Goal: Information Seeking & Learning: Check status

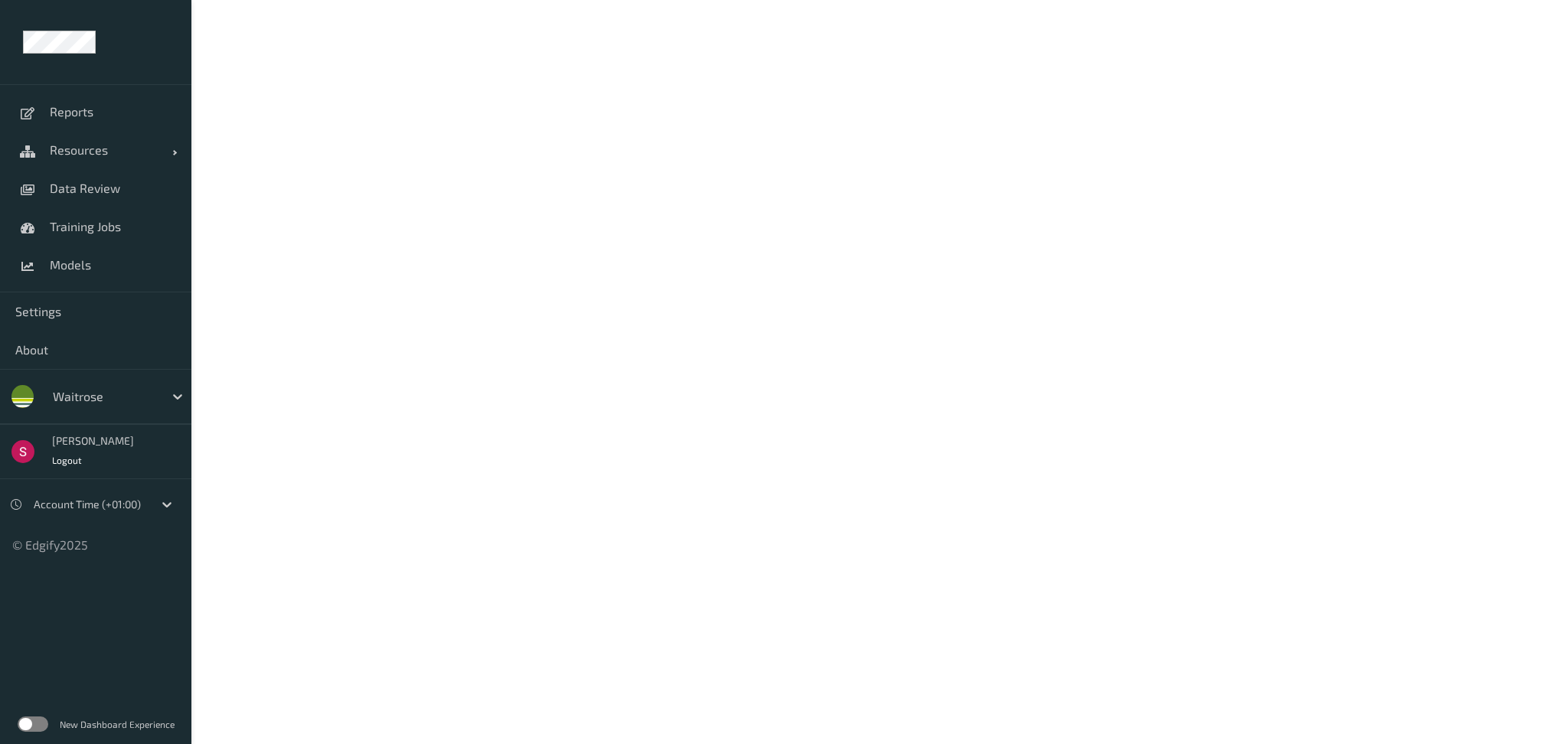
click at [40, 722] on label at bounding box center [32, 724] width 30 height 16
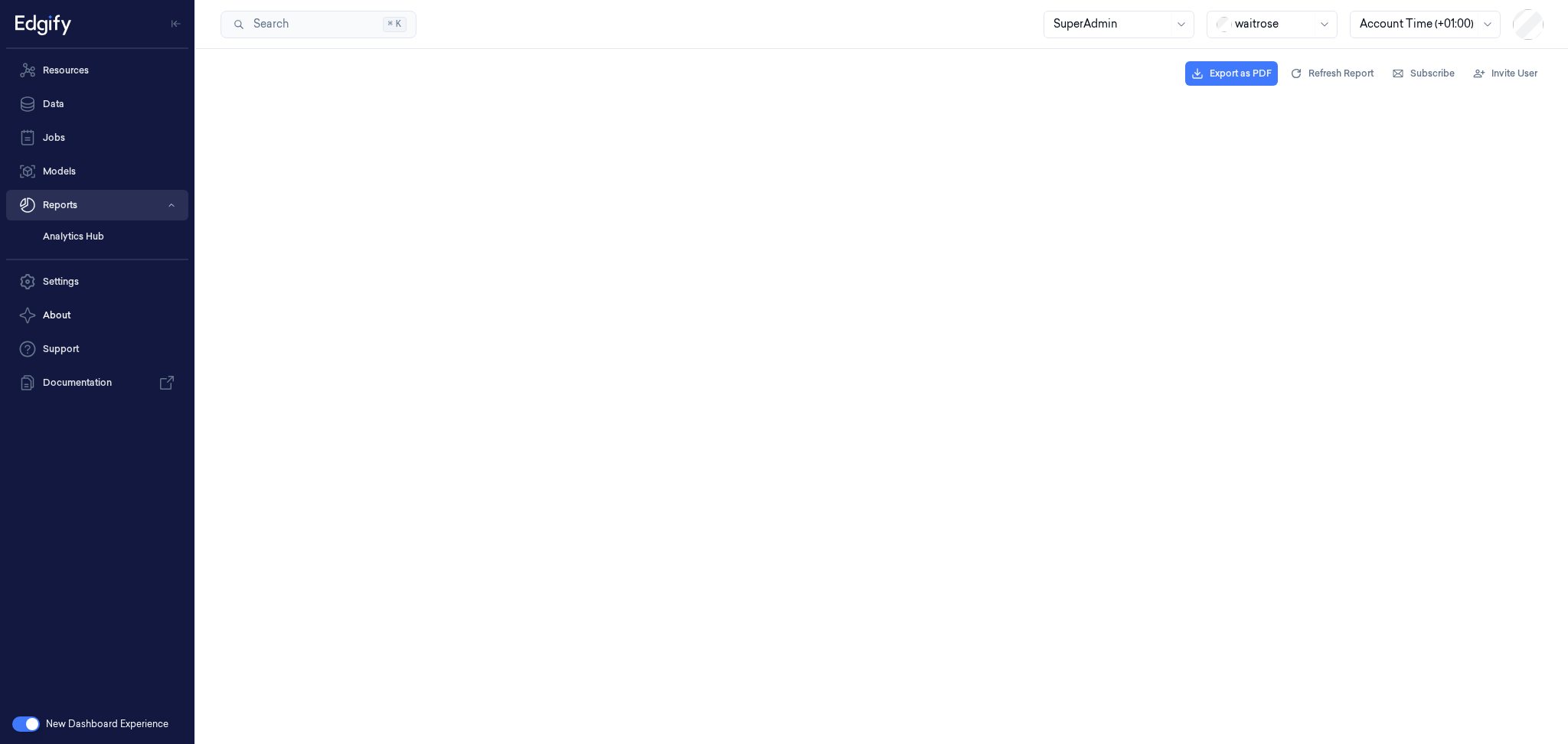
click at [109, 205] on button "Reports" at bounding box center [97, 204] width 182 height 30
click at [110, 210] on button "Reports" at bounding box center [97, 204] width 182 height 30
click at [72, 237] on link "Analytics Hub" at bounding box center [109, 237] width 157 height 26
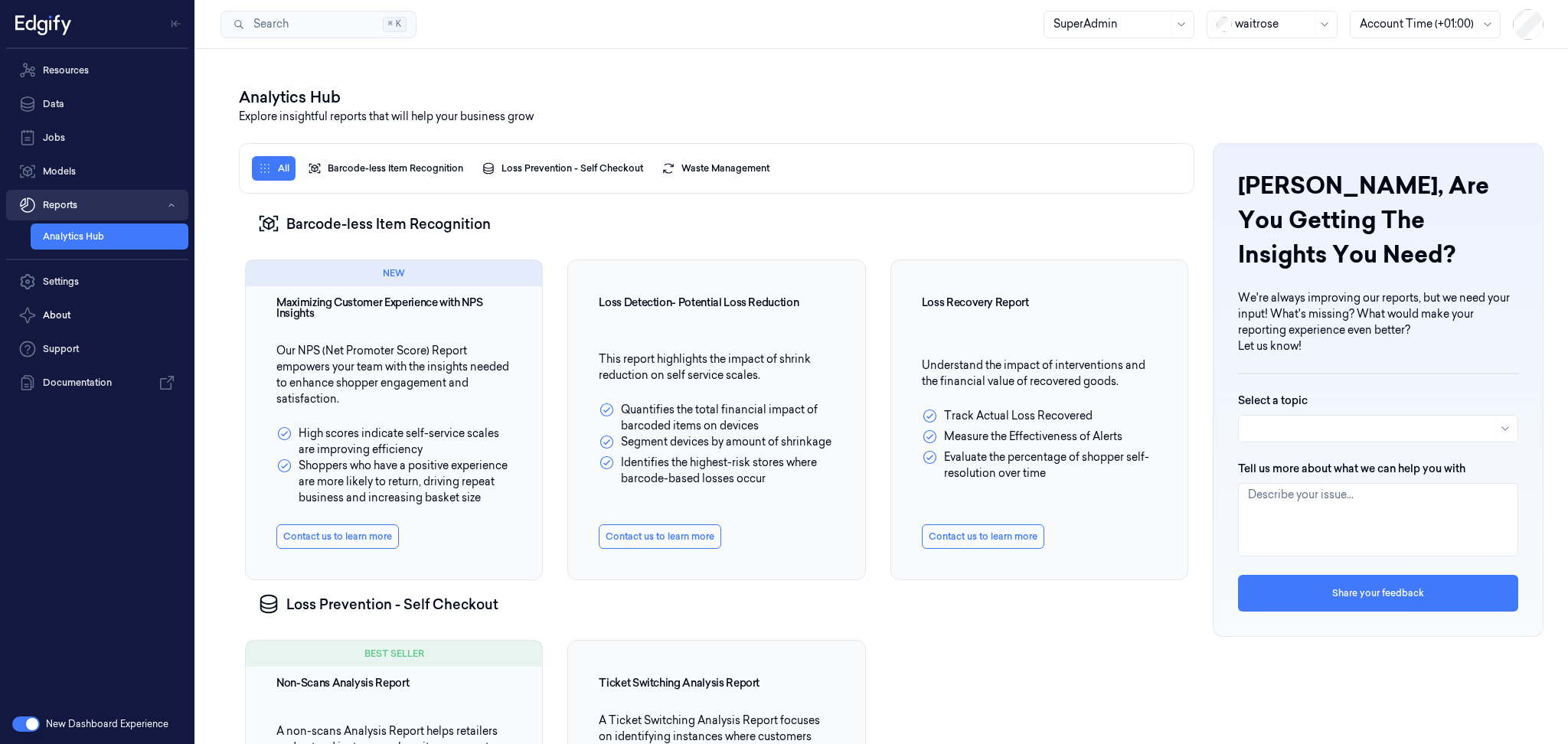
click at [84, 208] on button "Reports" at bounding box center [97, 204] width 182 height 30
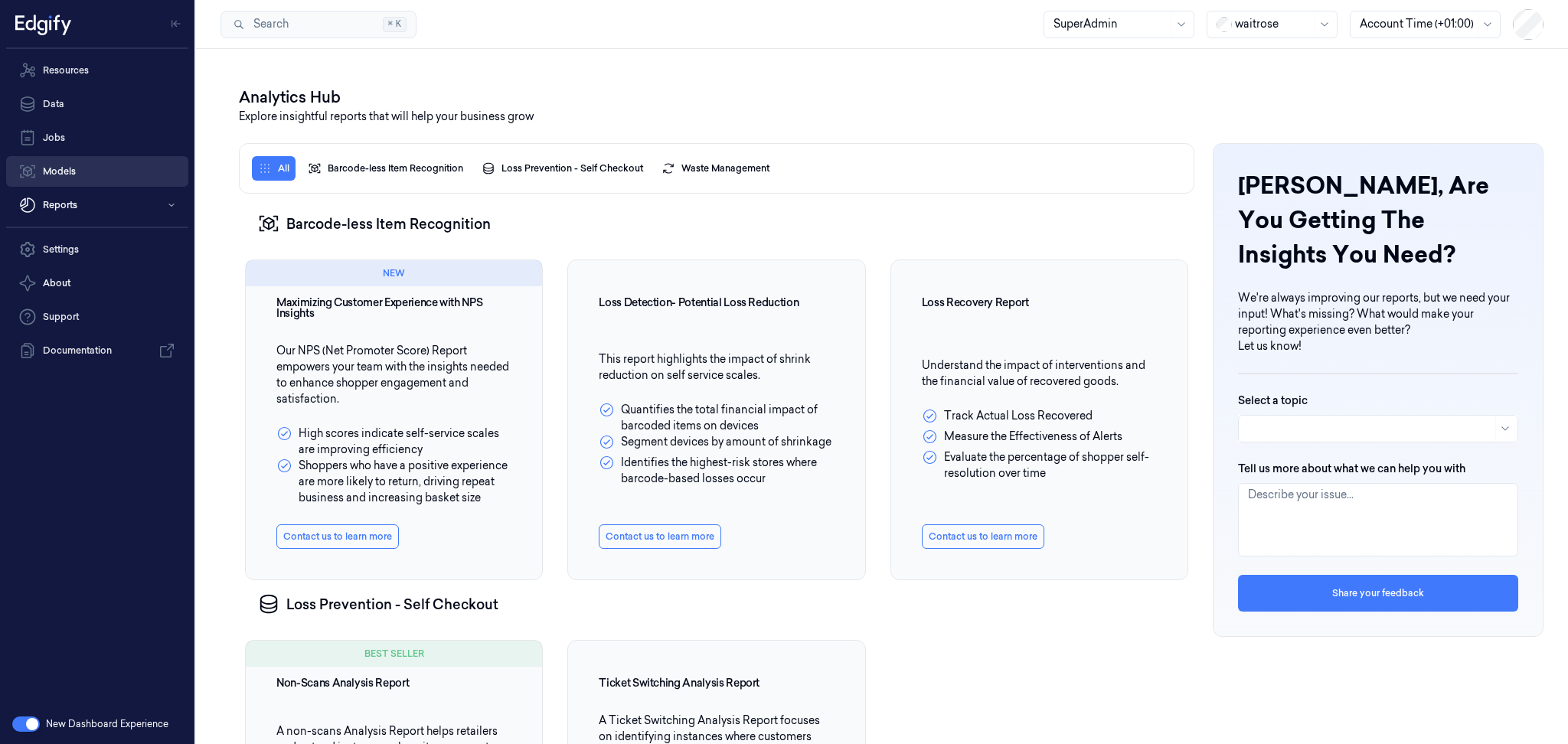
click at [79, 168] on link "Models" at bounding box center [97, 171] width 182 height 30
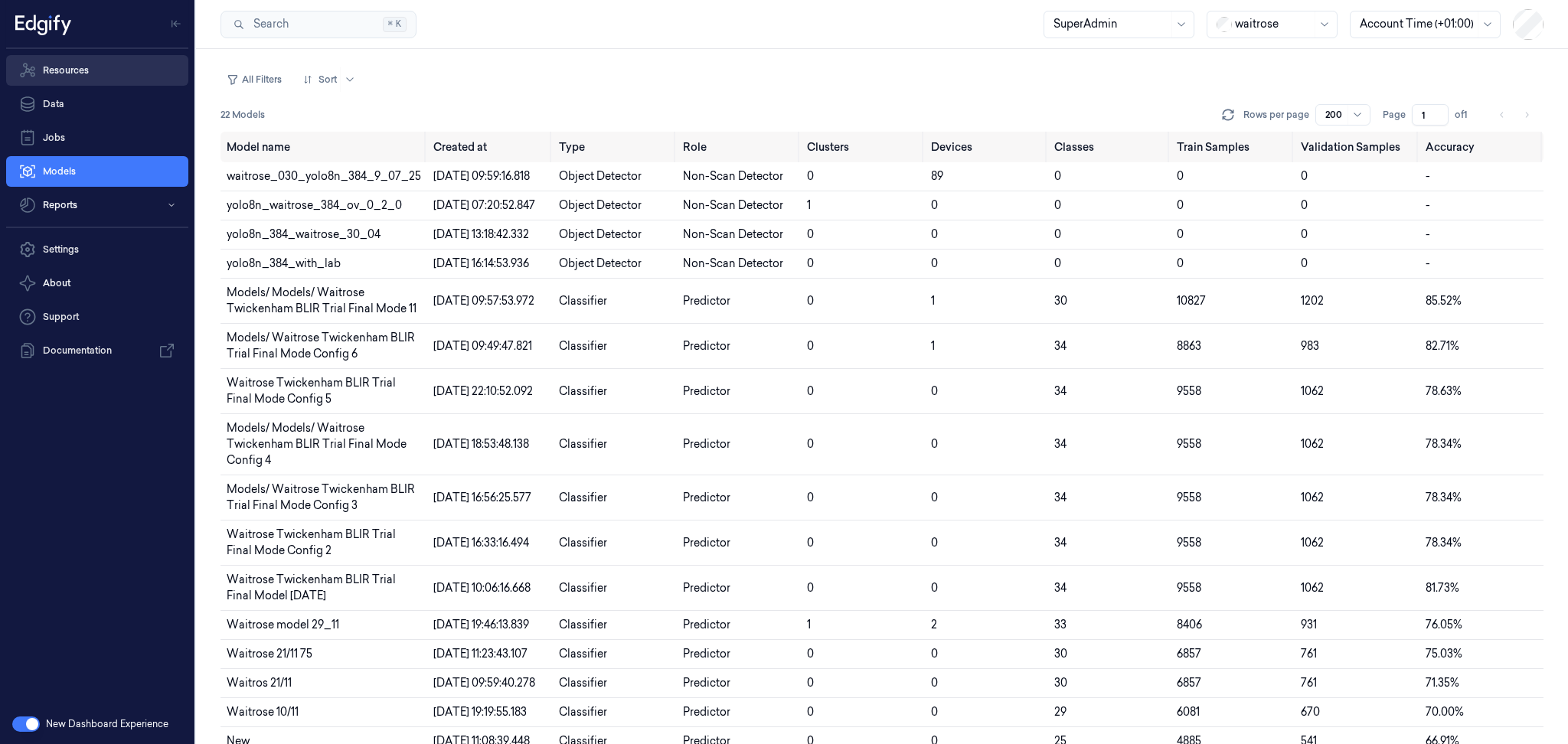
click at [82, 66] on link "Resources" at bounding box center [97, 69] width 182 height 30
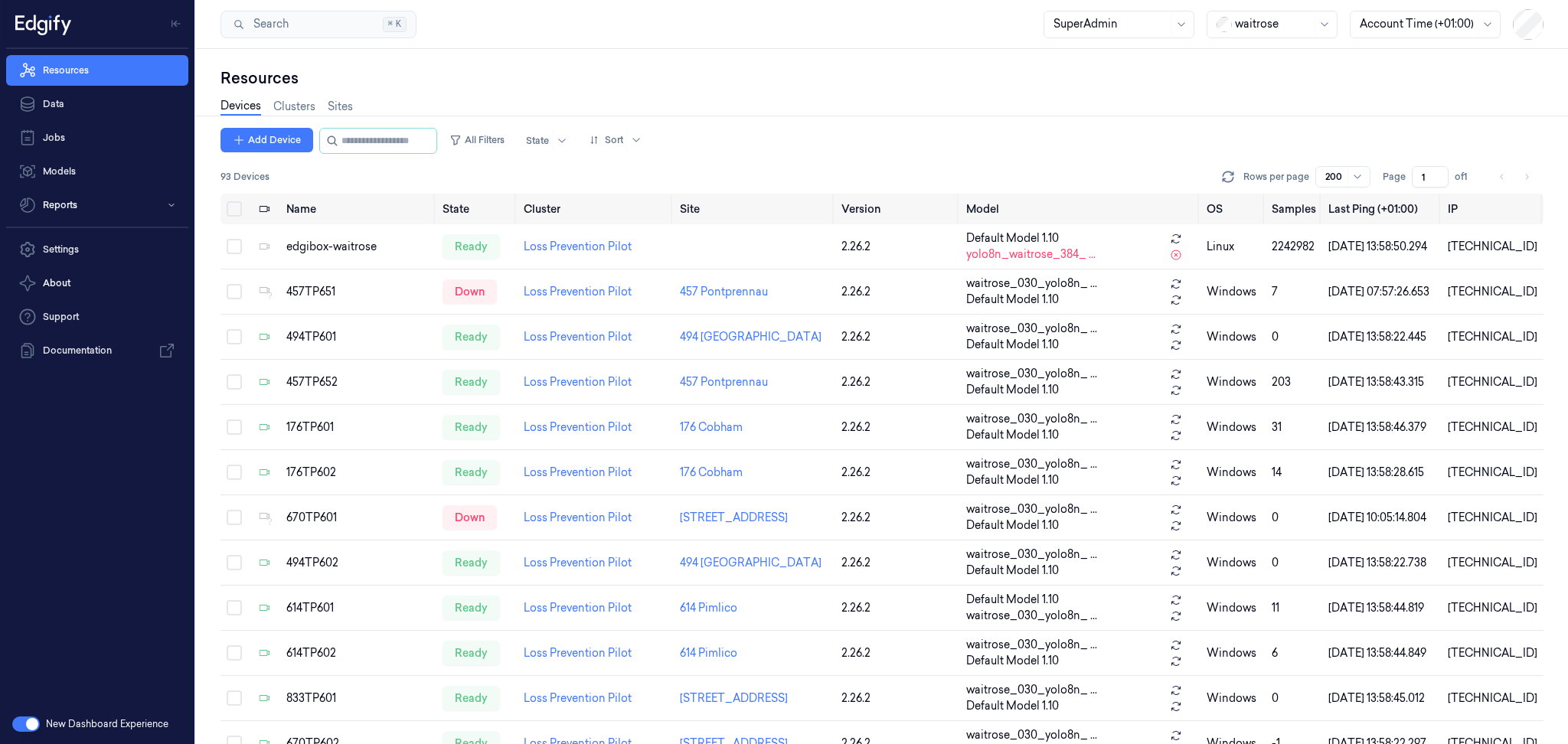
click at [1392, 16] on div at bounding box center [1416, 23] width 114 height 16
click at [93, 212] on button "Reports" at bounding box center [97, 204] width 182 height 30
click at [91, 240] on link "Loss Prevention" at bounding box center [109, 237] width 157 height 26
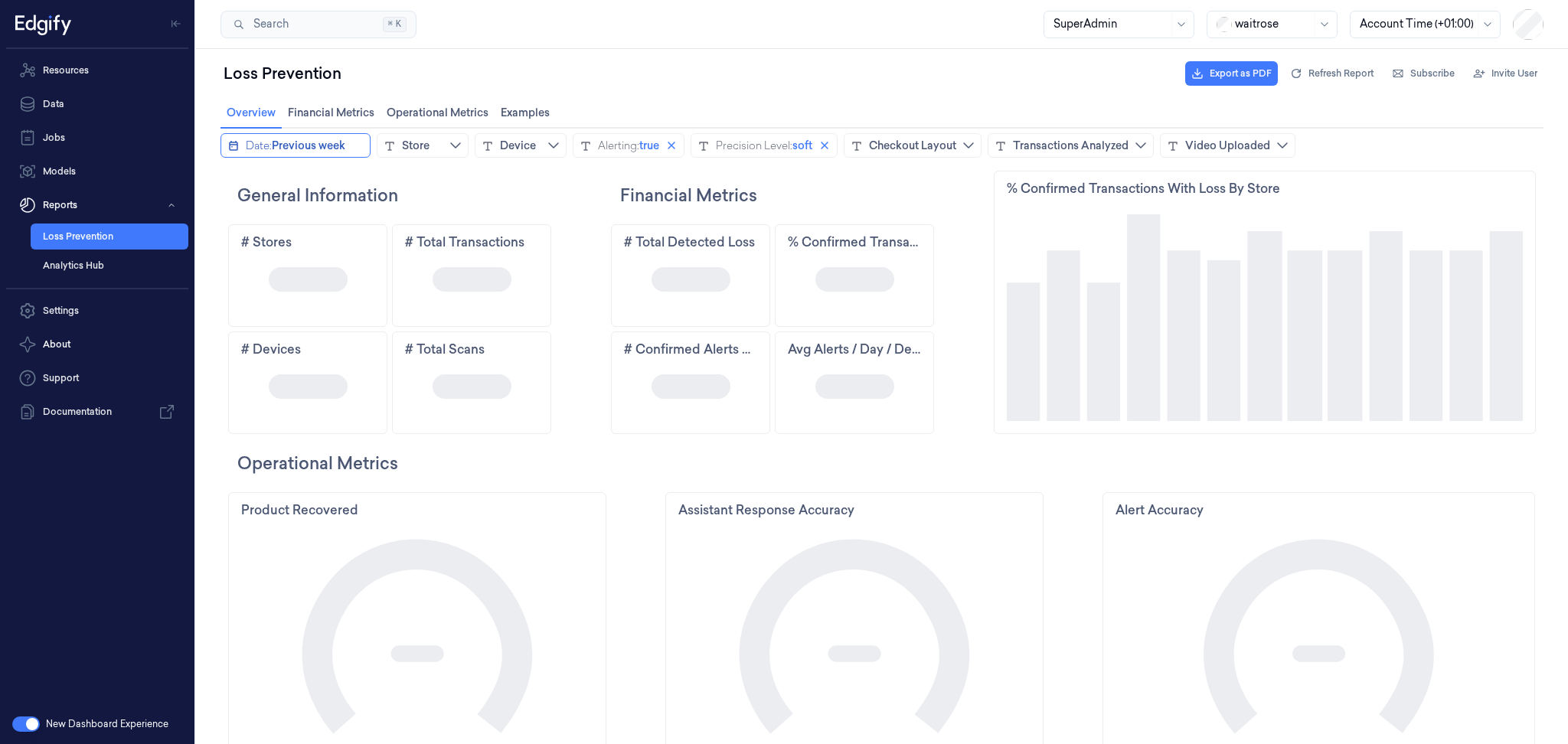
click at [236, 146] on icon "calendar icon" at bounding box center [234, 146] width 13 height 13
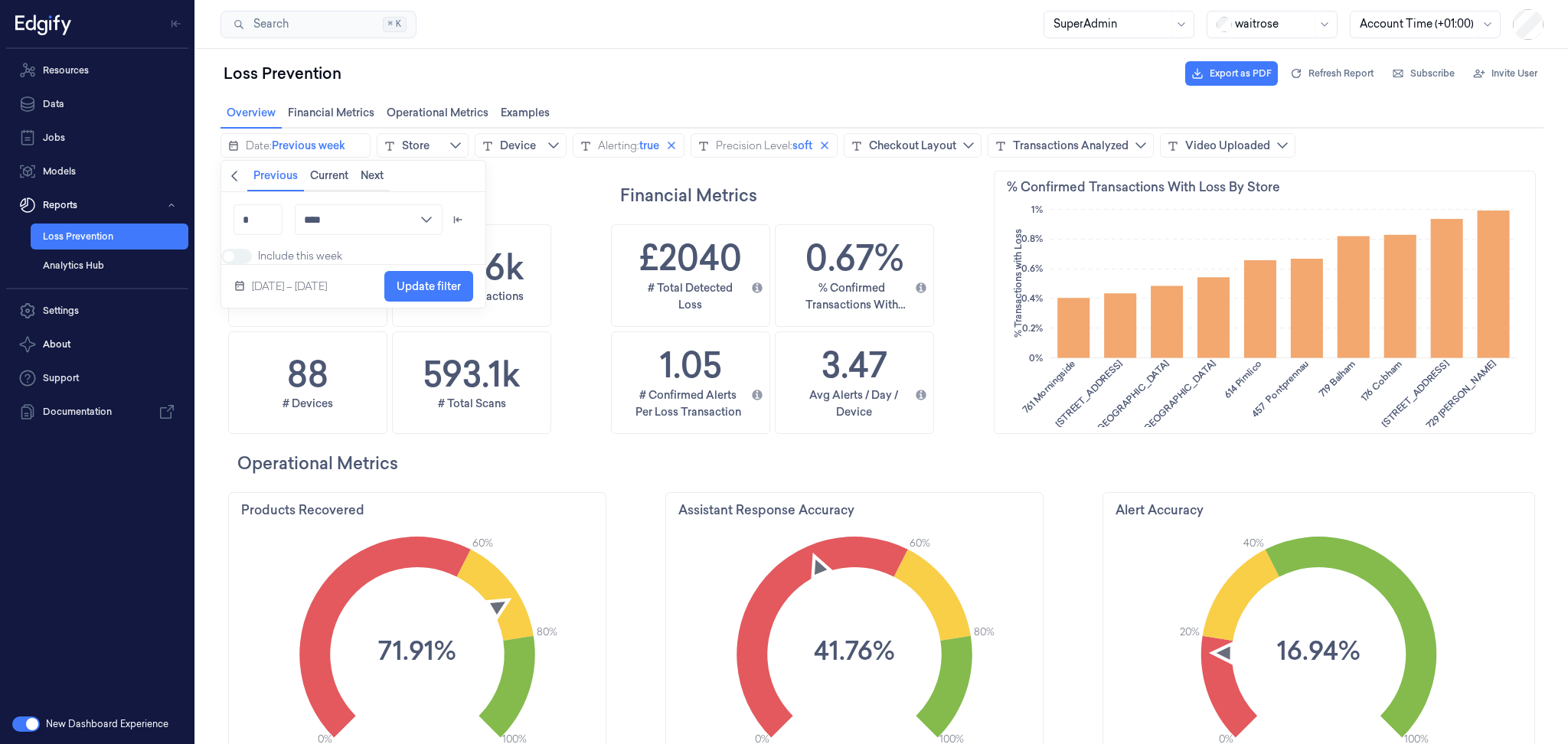
scroll to position [408, 544]
click at [238, 292] on icon "calendar icon" at bounding box center [240, 286] width 13 height 13
click at [237, 175] on icon "chevronleft icon" at bounding box center [234, 176] width 13 height 13
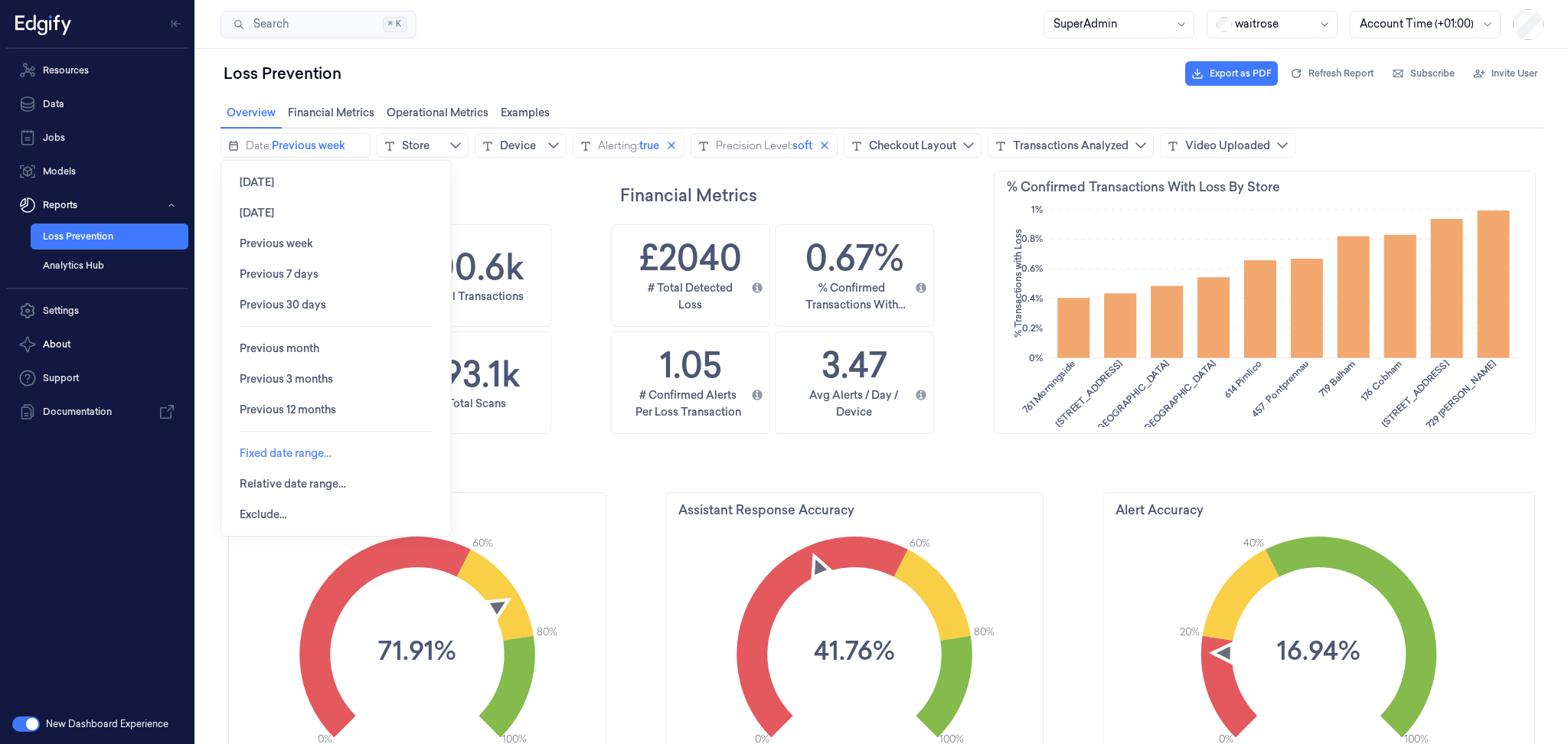
click at [254, 458] on span "Fixed date range…" at bounding box center [285, 453] width 92 height 13
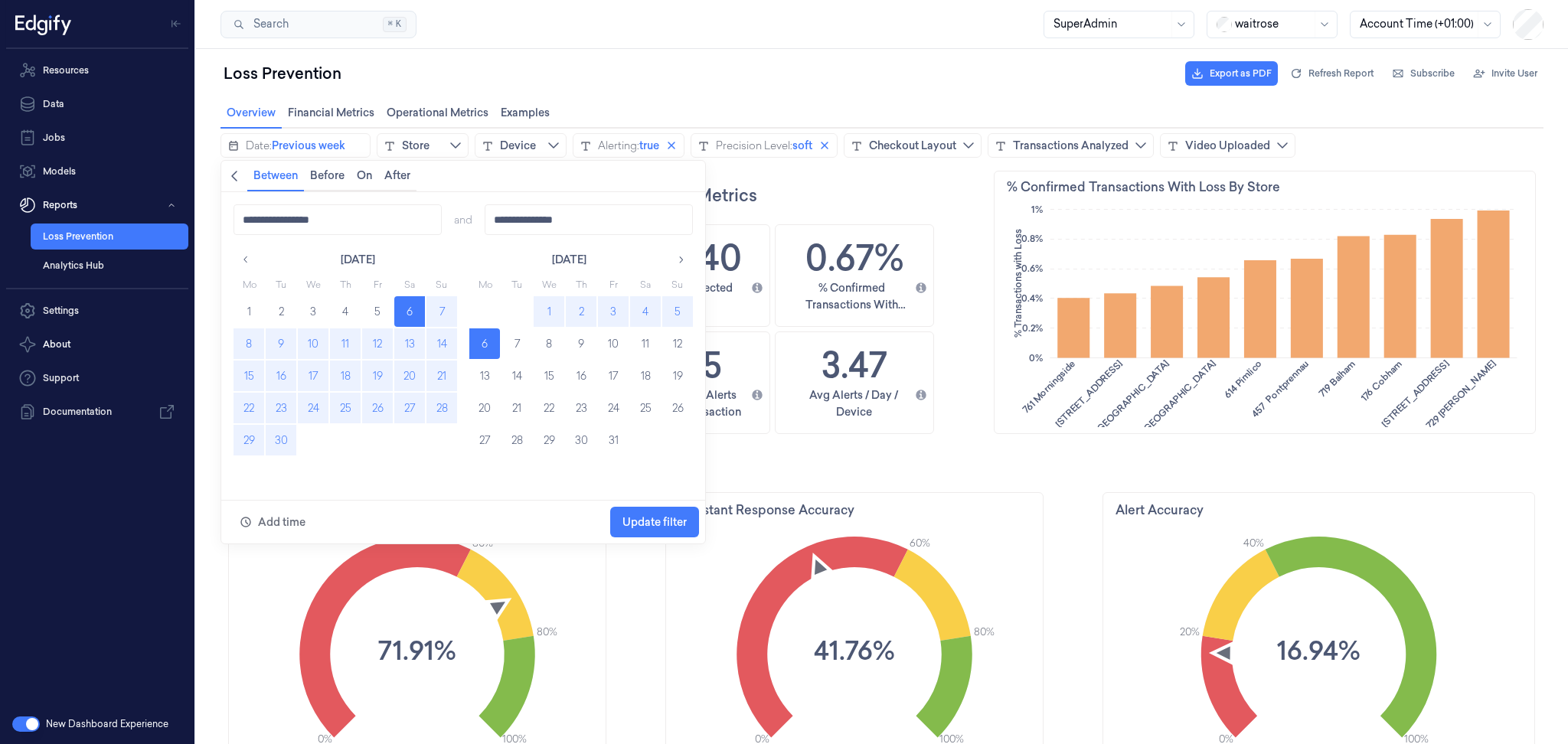
click at [249, 410] on button "22" at bounding box center [248, 408] width 30 height 30
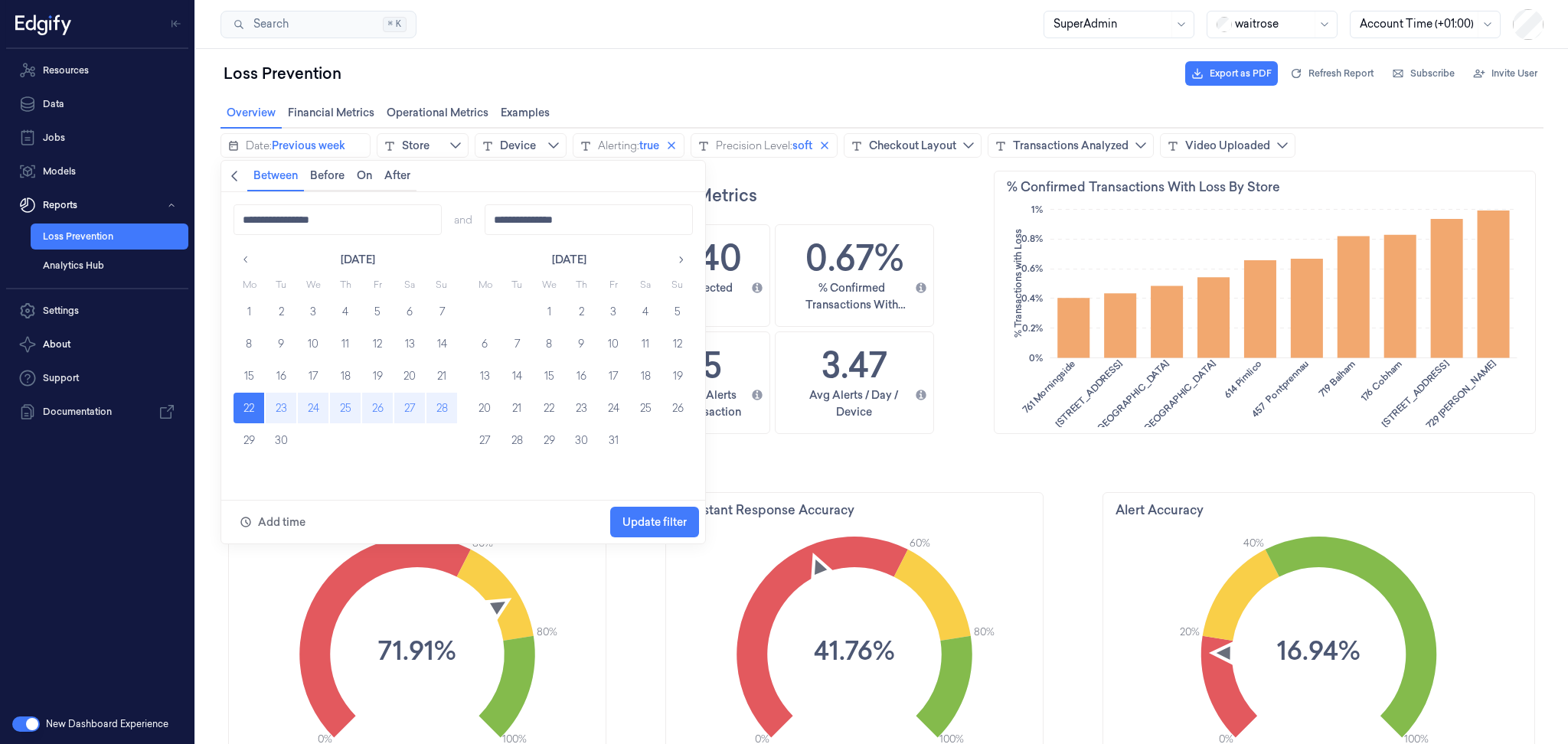
click at [434, 408] on button "28" at bounding box center [441, 408] width 30 height 30
type input "**********"
click at [644, 526] on span "Update filter" at bounding box center [655, 522] width 65 height 13
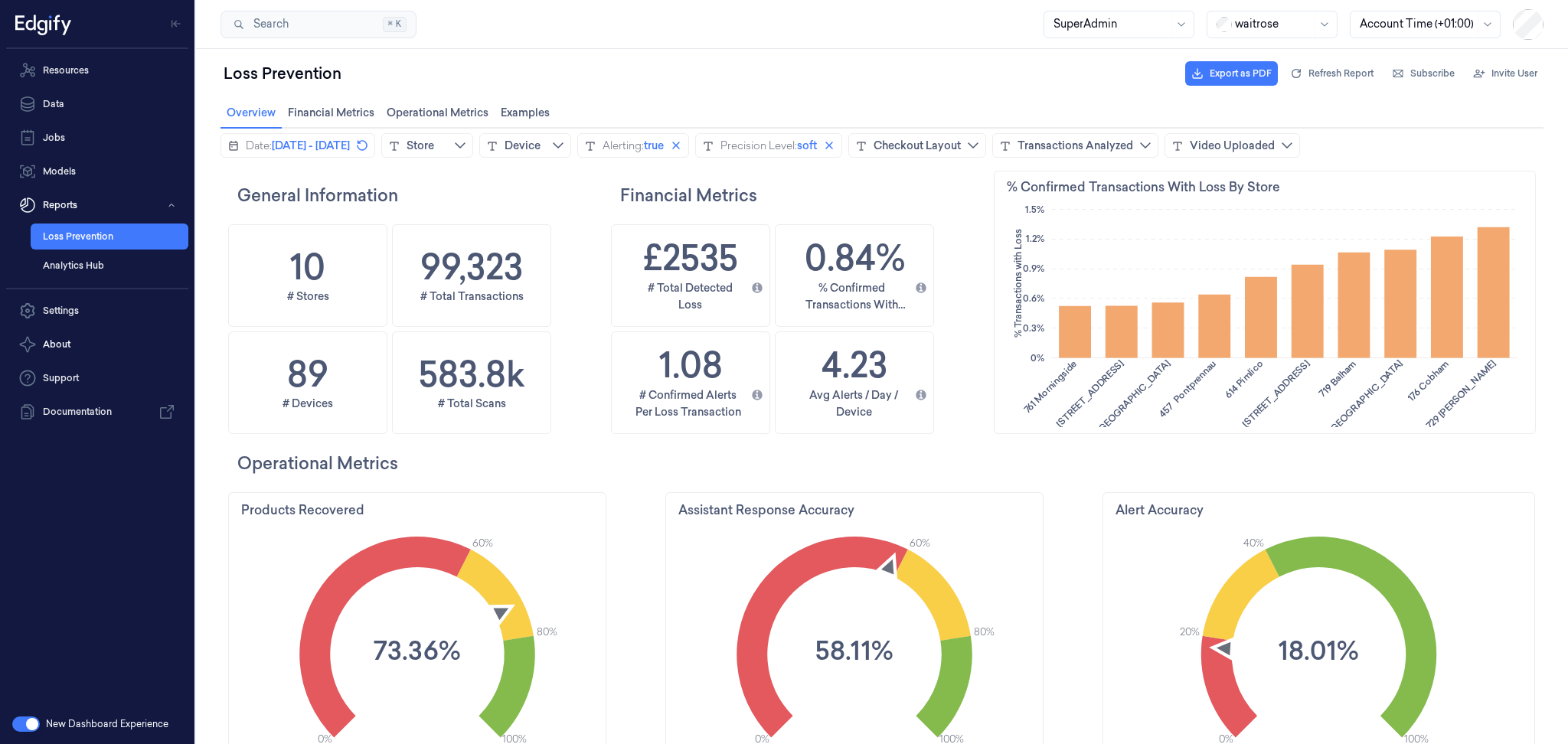
scroll to position [408, 75]
click at [838, 105] on div "Overview Overview Financial Metrics Financial Metrics Operational Metrics Opera…" at bounding box center [882, 112] width 1323 height 30
